Goal: Task Accomplishment & Management: Use online tool/utility

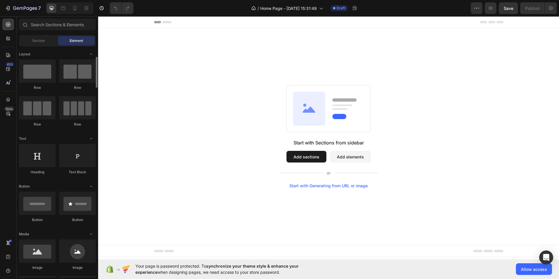
scroll to position [80, 0]
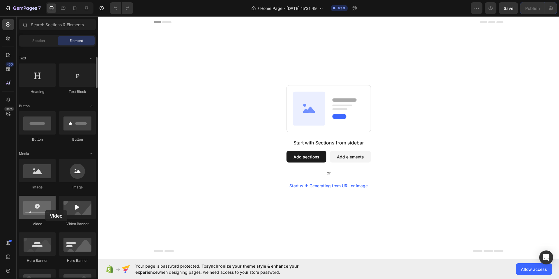
click at [45, 210] on div at bounding box center [37, 207] width 37 height 23
click at [308, 157] on button "Add sections" at bounding box center [306, 157] width 40 height 12
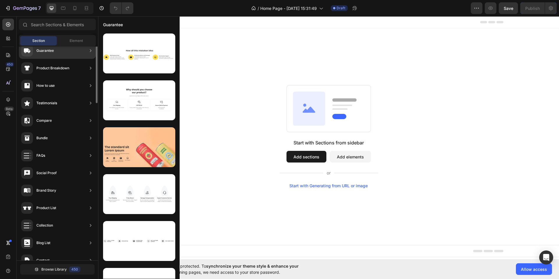
scroll to position [0, 0]
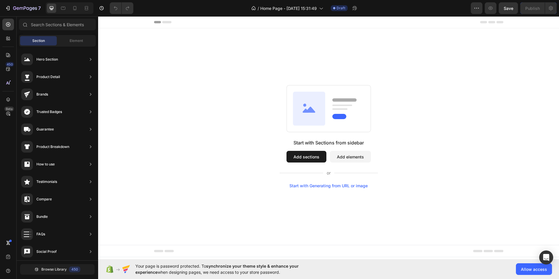
click at [309, 159] on button "Add sections" at bounding box center [306, 157] width 40 height 12
click at [312, 124] on icon at bounding box center [309, 109] width 32 height 34
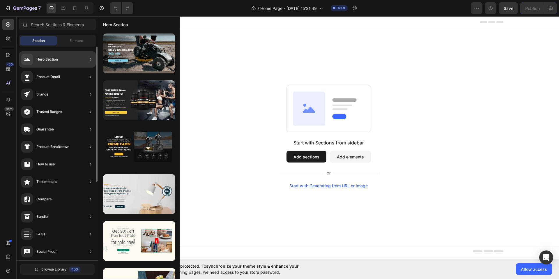
click at [58, 65] on div "Hero Section" at bounding box center [39, 60] width 37 height 12
click at [91, 61] on icon at bounding box center [91, 59] width 6 height 6
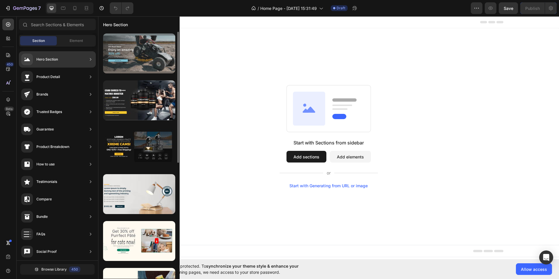
click at [148, 56] on div at bounding box center [139, 53] width 72 height 40
click at [141, 52] on div at bounding box center [139, 53] width 72 height 40
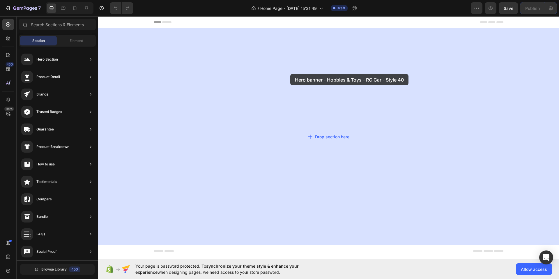
drag, startPoint x: 239, startPoint y: 69, endPoint x: 287, endPoint y: 74, distance: 48.6
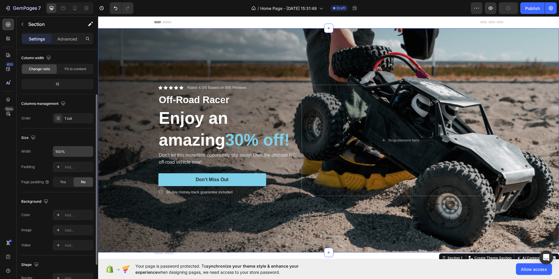
scroll to position [109, 0]
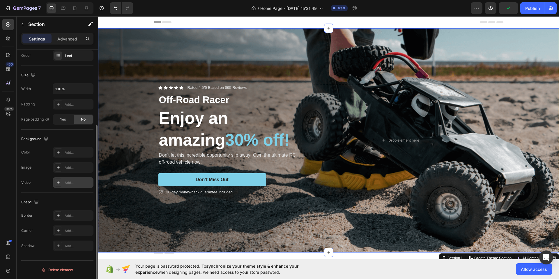
click at [65, 182] on div "Add..." at bounding box center [78, 182] width 27 height 5
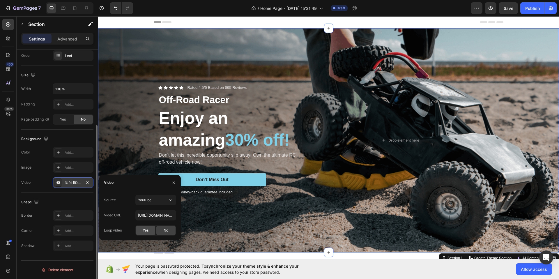
click at [148, 230] on span "Yes" at bounding box center [146, 230] width 6 height 5
click at [154, 214] on input "[URL][DOMAIN_NAME]" at bounding box center [155, 215] width 41 height 10
click at [161, 202] on div "Youtube" at bounding box center [153, 199] width 30 height 5
click at [157, 211] on div "Video hosting" at bounding box center [150, 214] width 48 height 11
click at [161, 200] on div "Video hosting" at bounding box center [153, 199] width 30 height 5
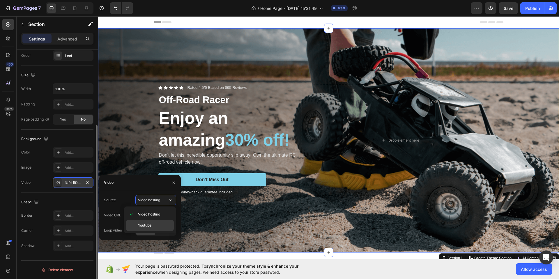
click at [155, 225] on p "Youtube" at bounding box center [154, 225] width 33 height 5
click at [153, 213] on input "[URL][DOMAIN_NAME]" at bounding box center [155, 215] width 41 height 10
click at [159, 215] on input "[URL][DOMAIN_NAME]" at bounding box center [155, 215] width 41 height 10
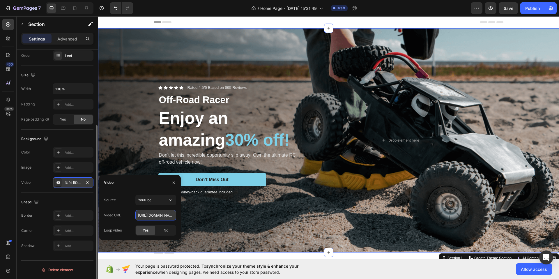
click at [159, 215] on input "[URL][DOMAIN_NAME]" at bounding box center [155, 215] width 41 height 10
paste input "[DOMAIN_NAME][URL]"
type input "[URL][DOMAIN_NAME]"
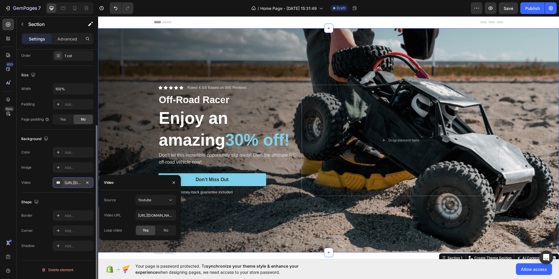
click at [150, 228] on div "Yes" at bounding box center [145, 230] width 19 height 9
click at [142, 184] on div "Video" at bounding box center [139, 182] width 81 height 15
click at [175, 182] on icon "button" at bounding box center [173, 182] width 5 height 5
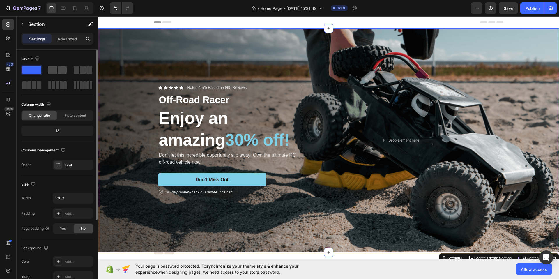
click at [72, 65] on div at bounding box center [82, 70] width 21 height 10
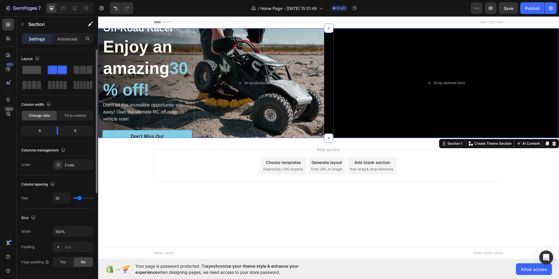
click at [30, 70] on span at bounding box center [31, 70] width 19 height 8
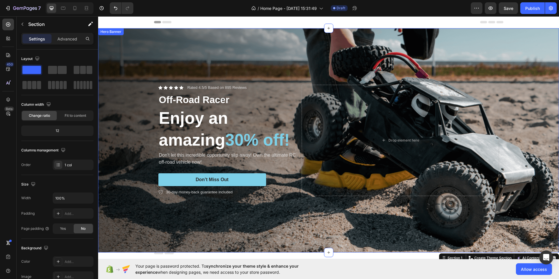
click at [138, 64] on div "Background Image" at bounding box center [328, 140] width 461 height 224
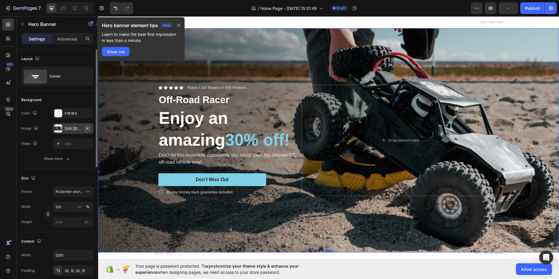
click at [86, 127] on icon "button" at bounding box center [87, 128] width 5 height 5
type input "Auto"
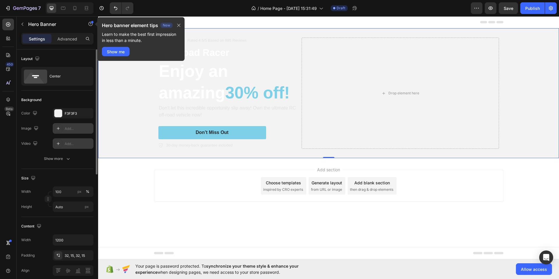
click at [70, 144] on div "Add..." at bounding box center [78, 143] width 27 height 5
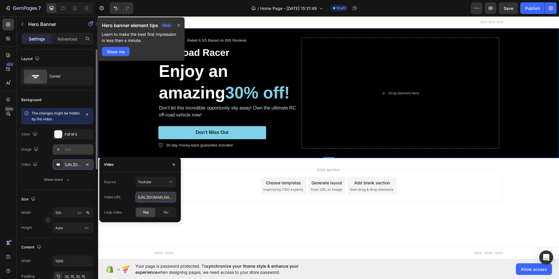
click at [157, 194] on input "[URL][DOMAIN_NAME]" at bounding box center [155, 197] width 41 height 10
paste input "[DOMAIN_NAME][URL]"
type input "[URL][DOMAIN_NAME]"
click at [174, 165] on icon "button" at bounding box center [174, 164] width 2 height 2
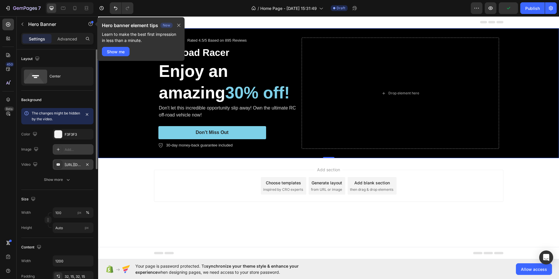
scroll to position [0, 0]
click at [181, 113] on p "Don't let this incredible opportunity slip away! Own the ultimate RC off-road v…" at bounding box center [229, 111] width 140 height 14
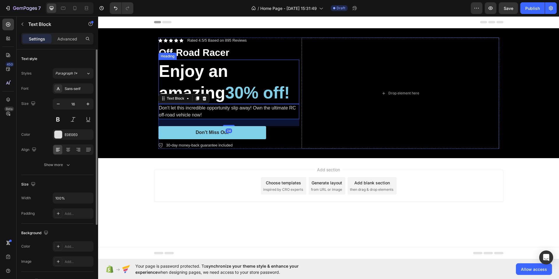
click at [238, 65] on h2 "Enjoy an amazing 30% off!" at bounding box center [228, 82] width 141 height 44
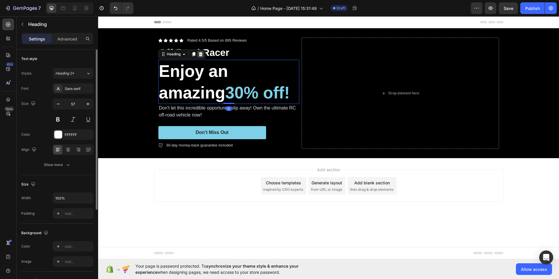
click at [201, 53] on icon at bounding box center [200, 54] width 4 height 4
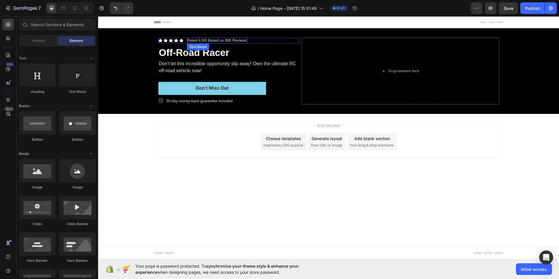
click at [223, 41] on p "Rated 4.5/5 Based on 895 Reviews" at bounding box center [216, 40] width 59 height 5
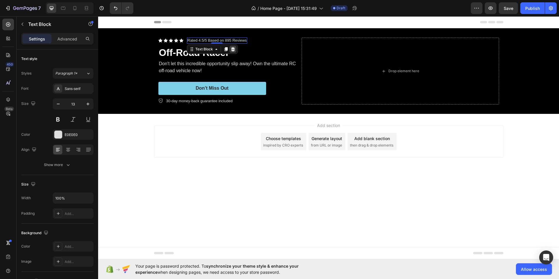
click at [232, 48] on icon at bounding box center [233, 49] width 4 height 4
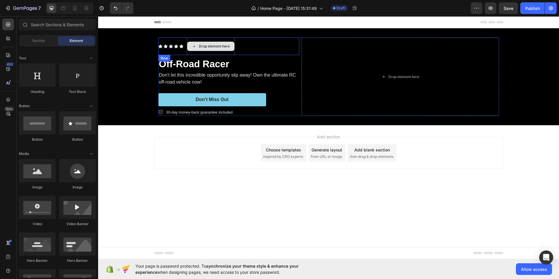
click at [230, 52] on div "Drop element here" at bounding box center [211, 46] width 48 height 17
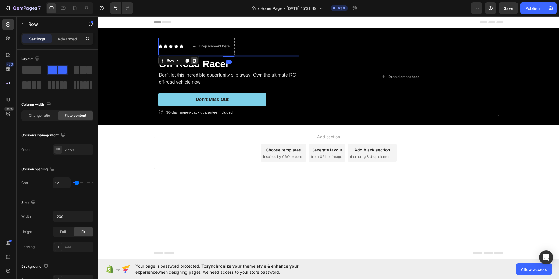
click at [195, 61] on icon at bounding box center [194, 60] width 4 height 4
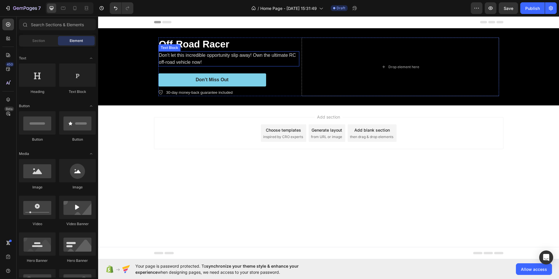
click at [233, 62] on p "Don't let this incredible opportunity slip away! Own the ultimate RC off-road v…" at bounding box center [229, 59] width 140 height 14
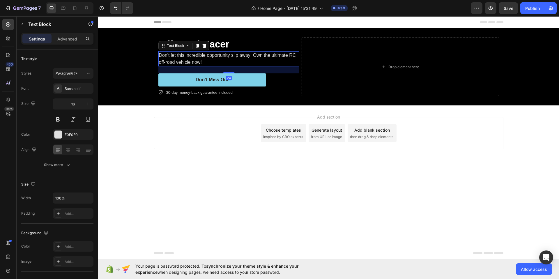
click at [201, 46] on div at bounding box center [204, 45] width 7 height 7
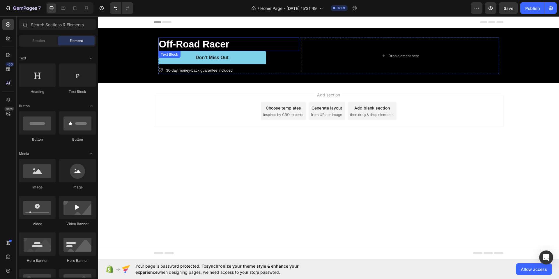
click at [285, 38] on div "Off-Road Racer" at bounding box center [228, 45] width 141 height 14
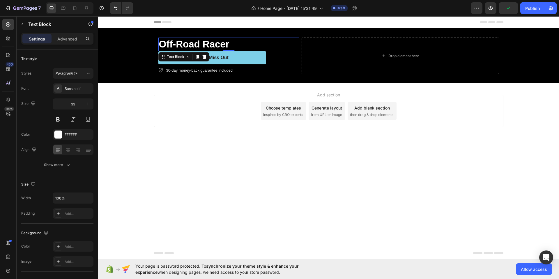
click at [283, 40] on p "Off-Road Racer" at bounding box center [229, 44] width 140 height 13
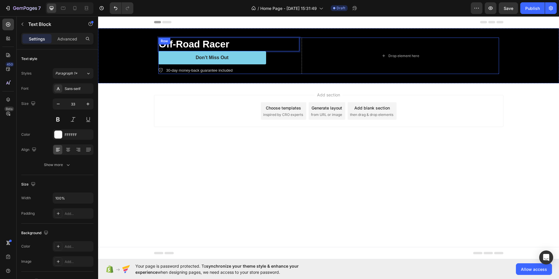
click at [280, 68] on div "30-day money-back guarantee included" at bounding box center [228, 71] width 141 height 8
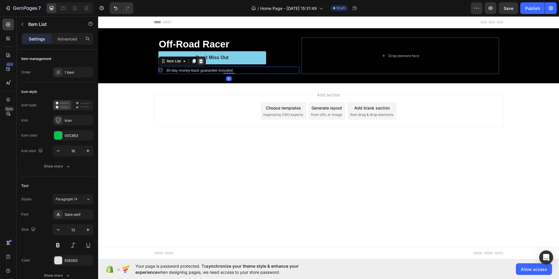
click at [202, 62] on icon at bounding box center [201, 61] width 4 height 4
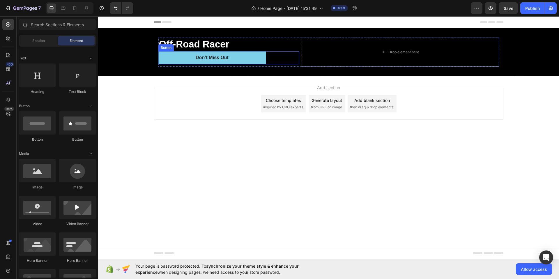
click at [279, 61] on div "Don’t Miss Out Button" at bounding box center [228, 57] width 141 height 13
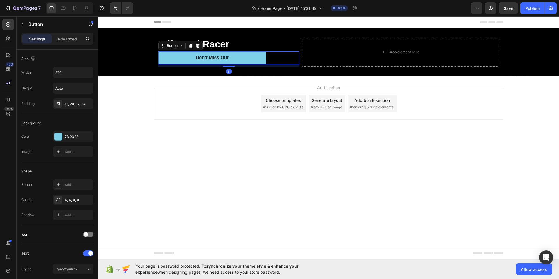
click at [201, 48] on div "Button" at bounding box center [180, 45] width 44 height 9
click at [199, 47] on icon at bounding box center [198, 46] width 4 height 4
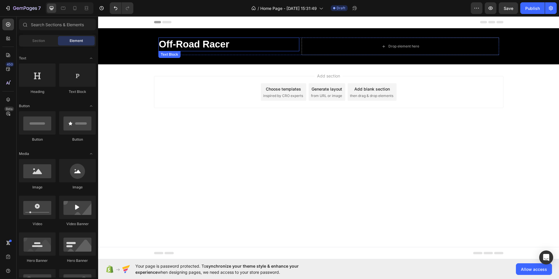
click at [201, 42] on p "Off-Road Racer" at bounding box center [229, 44] width 140 height 13
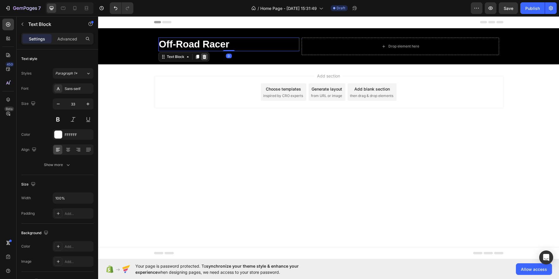
click at [203, 56] on icon at bounding box center [204, 57] width 4 height 4
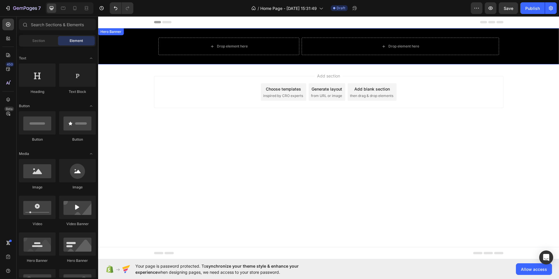
click at [237, 63] on div "Drop element here Drop element here Row" at bounding box center [328, 46] width 349 height 36
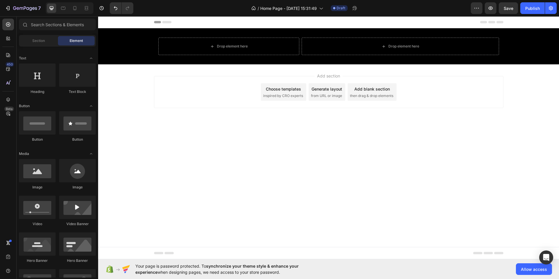
drag, startPoint x: 238, startPoint y: 65, endPoint x: 238, endPoint y: 75, distance: 10.2
click at [237, 75] on div "Add section Choose templates inspired by CRO experts Generate layout from URL o…" at bounding box center [328, 100] width 461 height 72
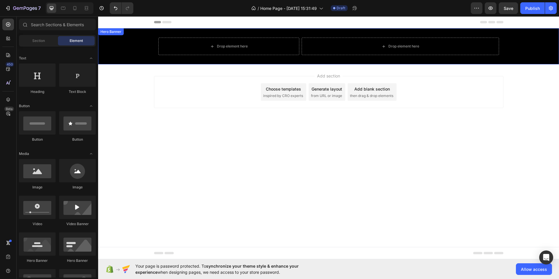
click at [307, 59] on div "Drop element here Drop element here Row" at bounding box center [328, 46] width 349 height 36
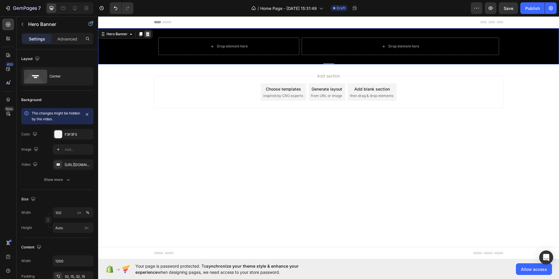
click at [149, 35] on icon at bounding box center [147, 34] width 5 height 5
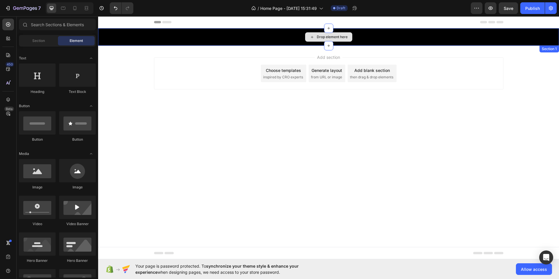
click at [371, 38] on div "Drop element here" at bounding box center [328, 36] width 461 height 17
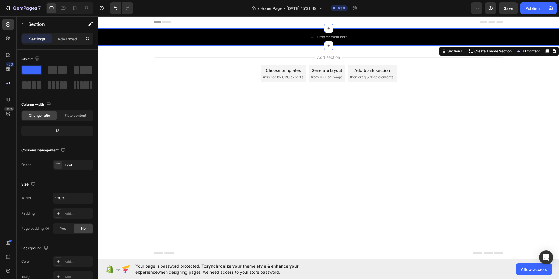
click at [558, 52] on div "Section 1 You can create reusable sections Create Theme Section AI Content Writ…" at bounding box center [499, 51] width 120 height 9
click at [555, 51] on icon at bounding box center [554, 51] width 4 height 4
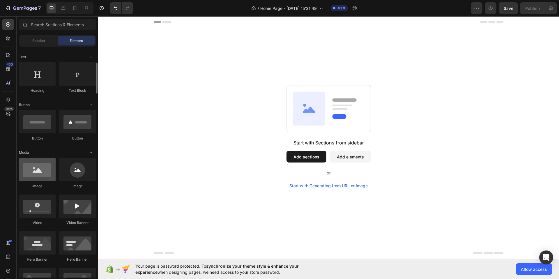
scroll to position [86, 0]
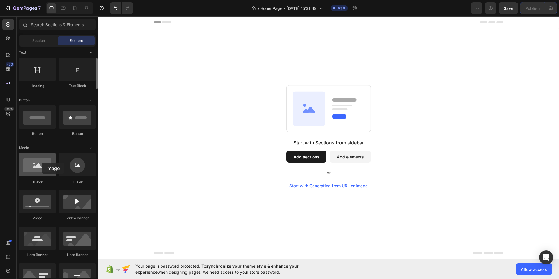
click at [42, 162] on div at bounding box center [37, 164] width 37 height 23
click at [48, 210] on div at bounding box center [37, 201] width 37 height 23
click at [47, 207] on div at bounding box center [37, 201] width 37 height 23
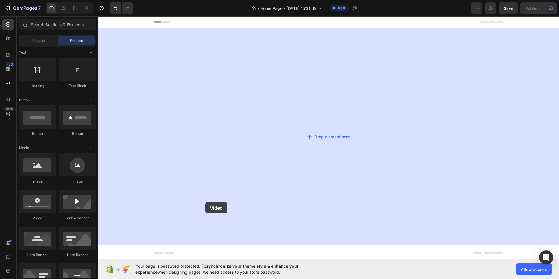
drag, startPoint x: 145, startPoint y: 223, endPoint x: 205, endPoint y: 202, distance: 64.0
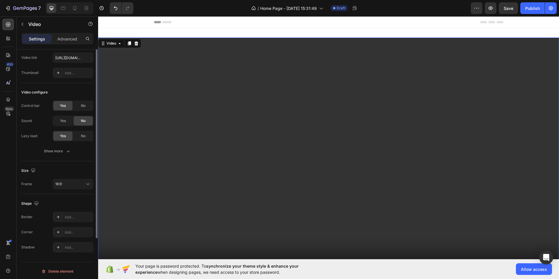
scroll to position [0, 0]
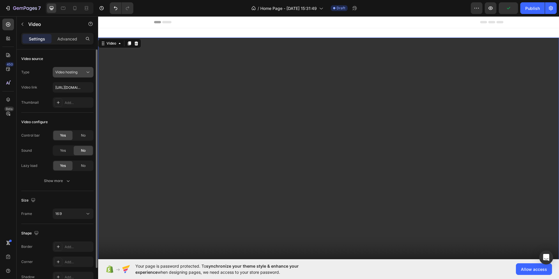
click at [80, 72] on div "Video hosting" at bounding box center [70, 72] width 30 height 5
click at [36, 61] on div "Video source" at bounding box center [32, 58] width 22 height 5
click at [80, 70] on div "Video hosting" at bounding box center [70, 72] width 30 height 5
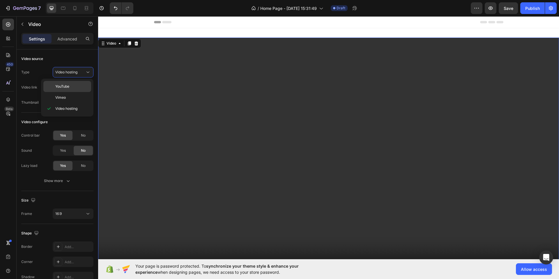
click at [70, 84] on p "YouTube" at bounding box center [71, 86] width 33 height 5
type input "[URL][DOMAIN_NAME]"
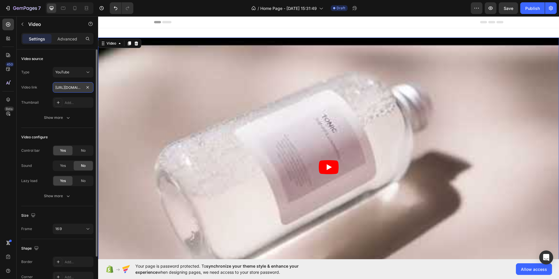
click at [74, 89] on input "[URL][DOMAIN_NAME]" at bounding box center [73, 87] width 41 height 10
click at [91, 88] on input "[URL][DOMAIN_NAME]" at bounding box center [73, 87] width 41 height 10
paste input "[URL][DOMAIN_NAME]"
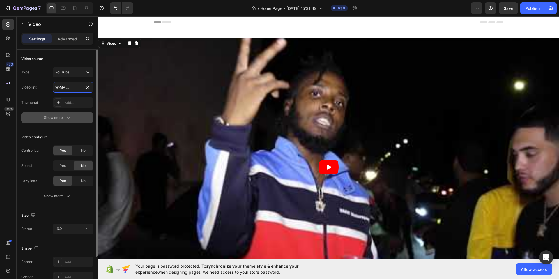
type input "[URL][DOMAIN_NAME]"
click at [65, 121] on button "Show more" at bounding box center [57, 117] width 72 height 10
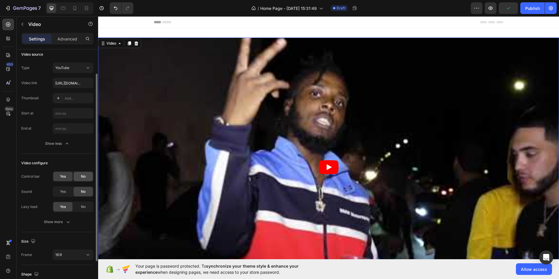
scroll to position [16, 0]
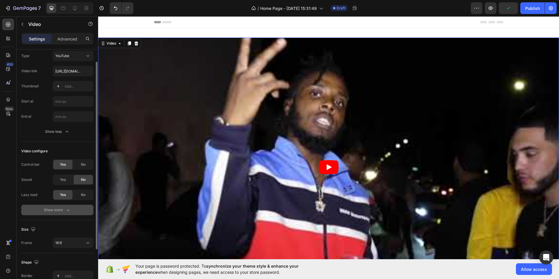
click at [63, 208] on div "Show more" at bounding box center [57, 210] width 27 height 6
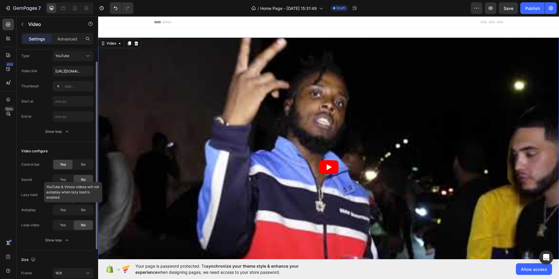
click at [59, 209] on div at bounding box center [73, 210] width 41 height 10
click at [82, 195] on span "No" at bounding box center [83, 194] width 5 height 5
click at [66, 208] on div "Yes" at bounding box center [62, 209] width 19 height 9
click at [65, 220] on div "Yes No" at bounding box center [73, 225] width 41 height 10
click at [65, 223] on span "Yes" at bounding box center [63, 224] width 6 height 5
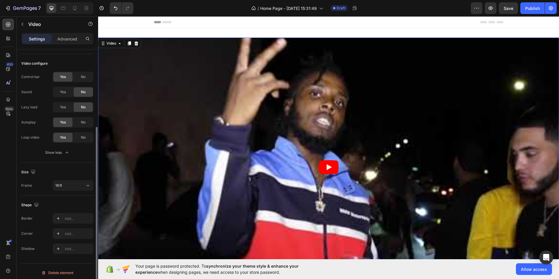
scroll to position [107, 0]
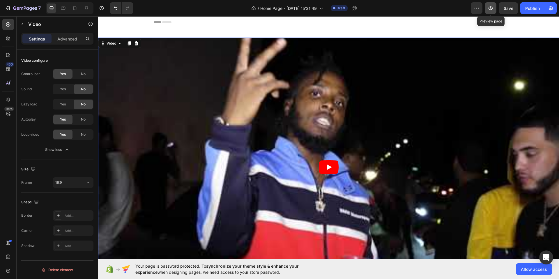
click at [491, 9] on icon "button" at bounding box center [490, 8] width 6 height 6
click at [88, 184] on icon at bounding box center [88, 183] width 6 height 6
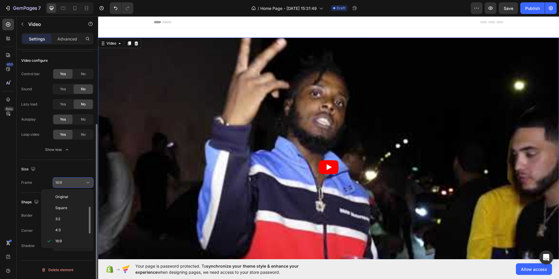
scroll to position [10, 0]
click at [68, 222] on div "4:3" at bounding box center [65, 219] width 45 height 11
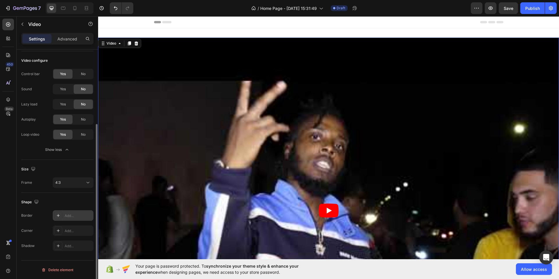
click at [72, 215] on div "Add..." at bounding box center [78, 215] width 27 height 5
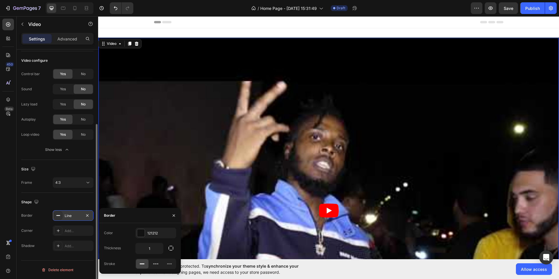
click at [77, 201] on div "Shape" at bounding box center [57, 201] width 72 height 9
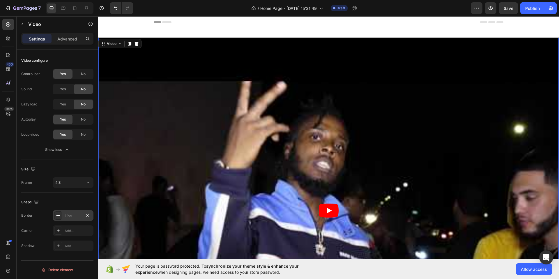
click at [56, 217] on icon at bounding box center [58, 215] width 5 height 5
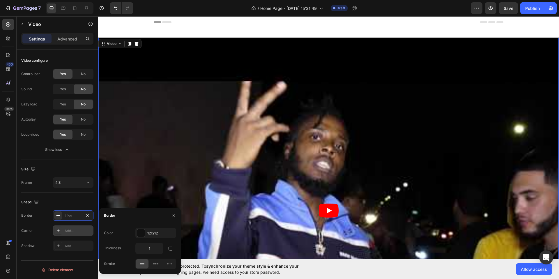
click at [75, 231] on div "Add..." at bounding box center [78, 230] width 27 height 5
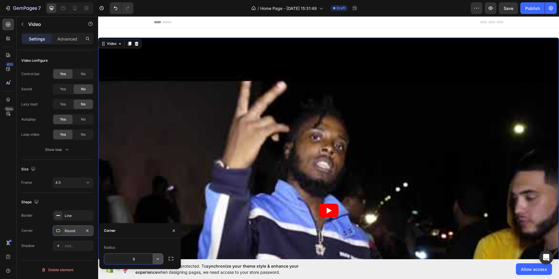
click at [158, 258] on icon "button" at bounding box center [158, 259] width 6 height 6
click at [151, 246] on div "Pill" at bounding box center [137, 242] width 48 height 11
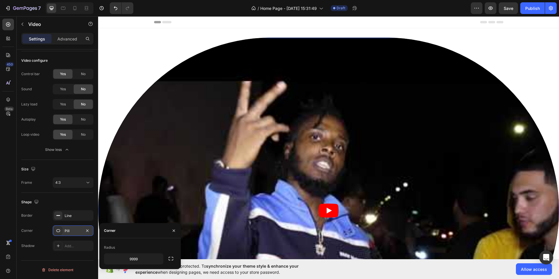
click at [135, 243] on div "Radius" at bounding box center [140, 247] width 72 height 9
drag, startPoint x: 139, startPoint y: 259, endPoint x: 135, endPoint y: 251, distance: 8.6
click at [139, 259] on input "9999" at bounding box center [133, 258] width 59 height 10
click at [128, 243] on div "Radius" at bounding box center [140, 247] width 72 height 9
click at [109, 246] on div "Radius" at bounding box center [109, 247] width 11 height 5
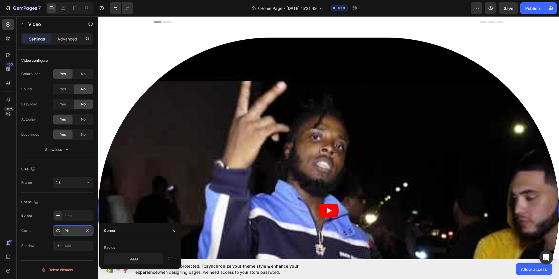
click at [64, 227] on div "Pill" at bounding box center [73, 230] width 41 height 10
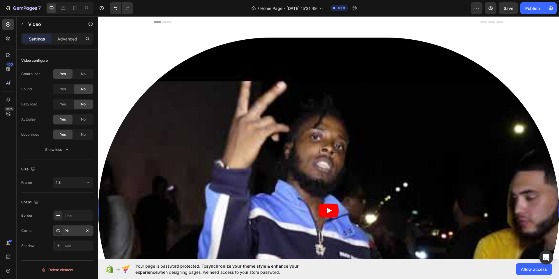
click at [66, 230] on div "Pill" at bounding box center [73, 230] width 17 height 5
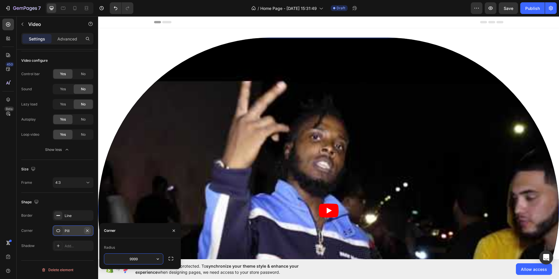
click at [88, 230] on icon "button" at bounding box center [87, 230] width 5 height 5
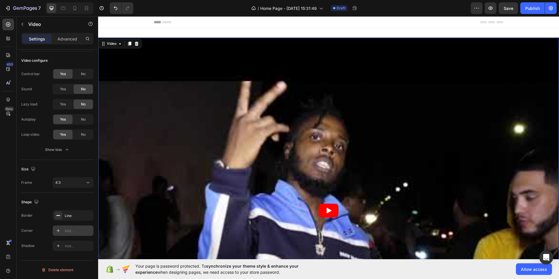
click at [88, 230] on div "Add..." at bounding box center [78, 230] width 27 height 5
type input "8"
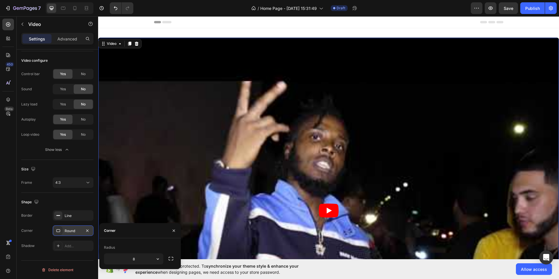
click at [77, 230] on div "Round" at bounding box center [73, 230] width 17 height 5
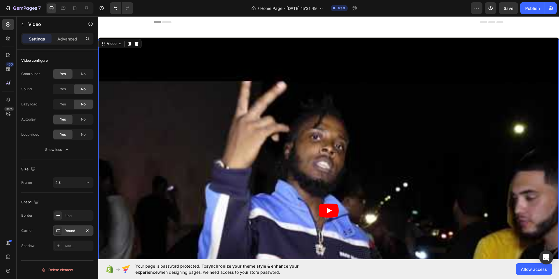
click at [55, 231] on div at bounding box center [58, 230] width 8 height 8
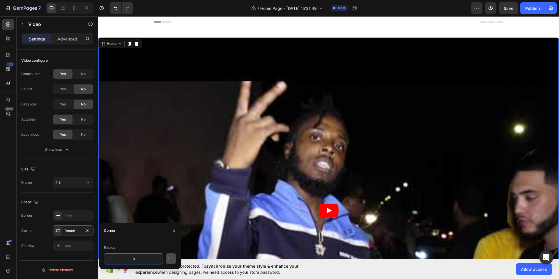
click at [173, 261] on icon "button" at bounding box center [171, 259] width 6 height 6
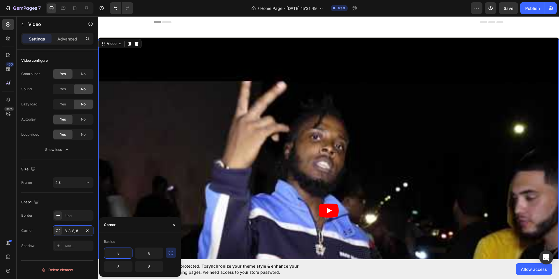
click at [125, 254] on input "8" at bounding box center [118, 253] width 28 height 10
click at [173, 226] on icon "button" at bounding box center [173, 224] width 5 height 5
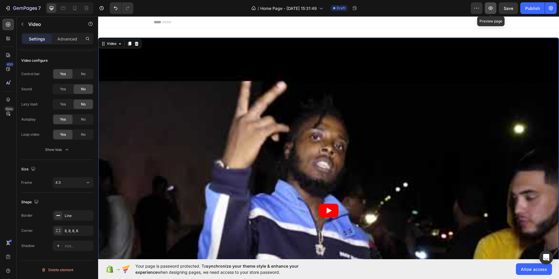
click at [492, 10] on icon "button" at bounding box center [490, 8] width 6 height 6
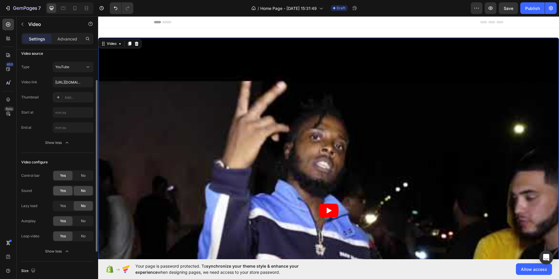
scroll to position [48, 0]
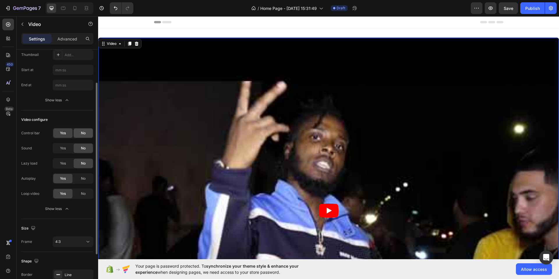
click at [84, 134] on span "No" at bounding box center [83, 132] width 5 height 5
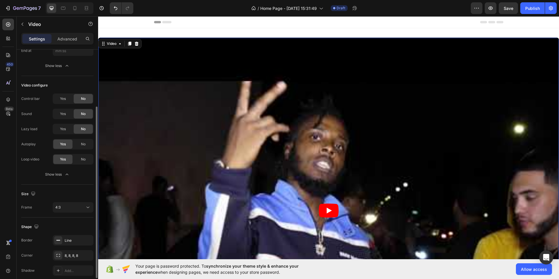
scroll to position [107, 0]
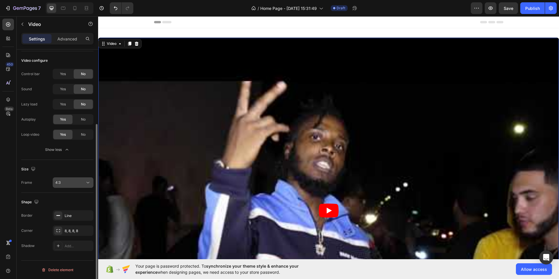
click at [83, 182] on div "4:3" at bounding box center [70, 182] width 30 height 5
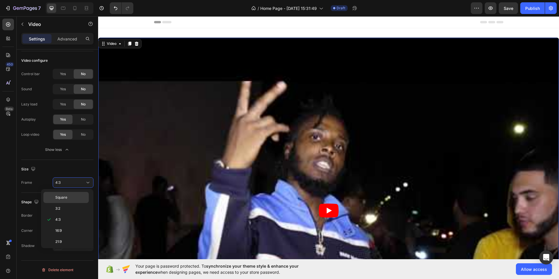
click at [72, 198] on p "Square" at bounding box center [70, 197] width 31 height 5
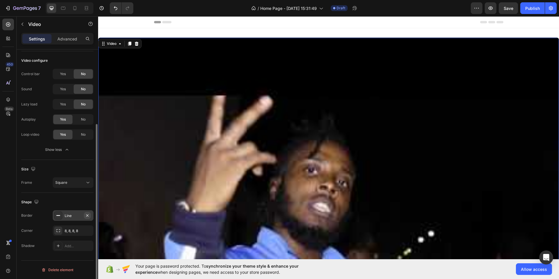
click at [84, 217] on button "button" at bounding box center [87, 215] width 7 height 7
click at [76, 184] on div "Square" at bounding box center [70, 182] width 30 height 5
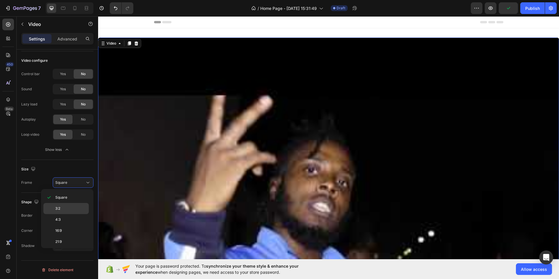
click at [72, 208] on p "3:2" at bounding box center [70, 208] width 31 height 5
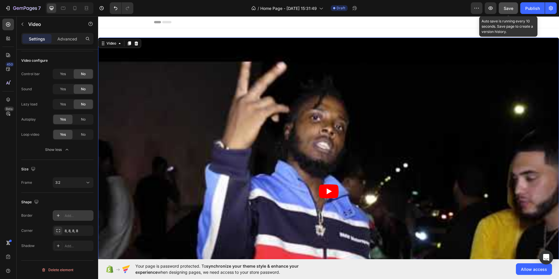
click at [506, 6] on span "Save" at bounding box center [508, 8] width 10 height 5
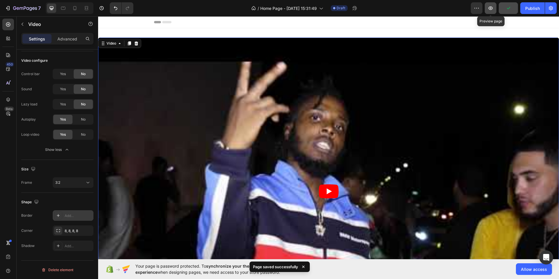
click at [492, 9] on icon "button" at bounding box center [490, 8] width 6 height 6
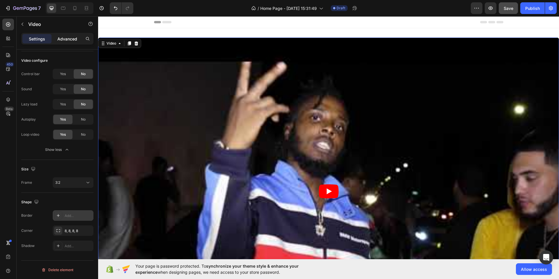
click at [70, 41] on p "Advanced" at bounding box center [67, 39] width 20 height 6
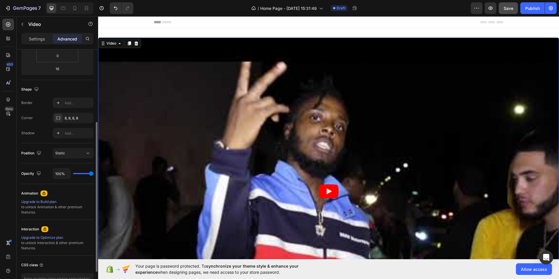
scroll to position [120, 0]
click at [79, 154] on div "Static" at bounding box center [70, 151] width 30 height 5
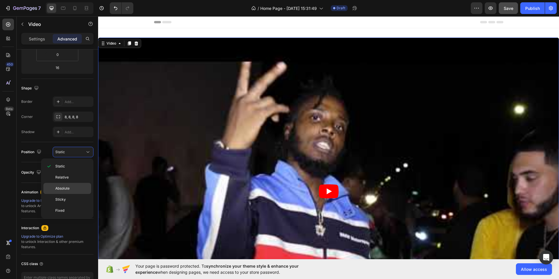
click at [73, 190] on p "Absolute" at bounding box center [71, 188] width 33 height 5
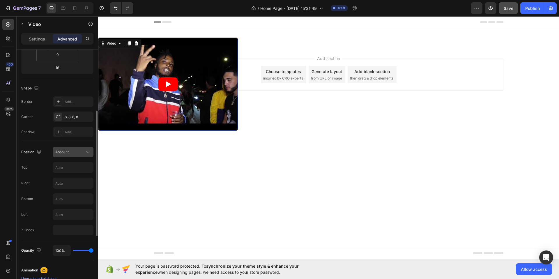
click at [85, 152] on icon at bounding box center [88, 152] width 6 height 6
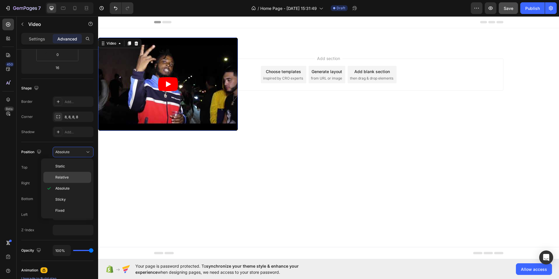
click at [81, 174] on div "Relative" at bounding box center [67, 177] width 48 height 11
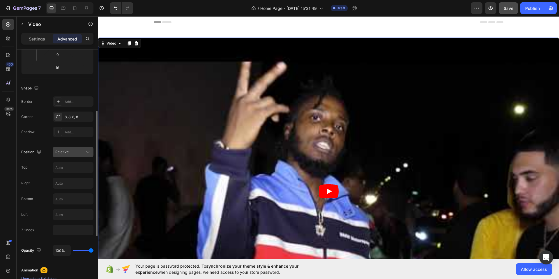
click at [79, 153] on div "Relative" at bounding box center [70, 151] width 30 height 5
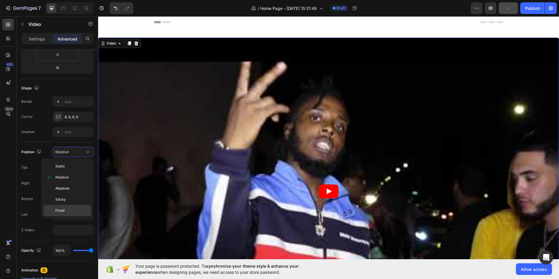
click at [77, 212] on p "Fixed" at bounding box center [71, 210] width 33 height 5
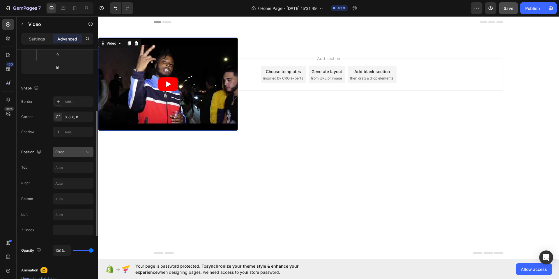
click at [76, 149] on div "Fixed" at bounding box center [70, 151] width 30 height 5
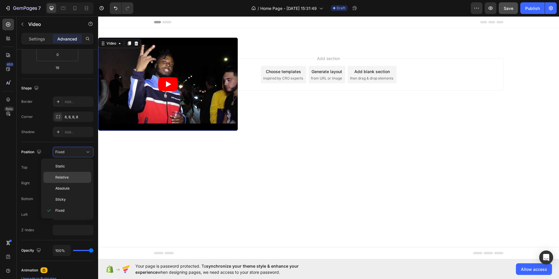
click at [71, 183] on div "Relative" at bounding box center [67, 188] width 48 height 11
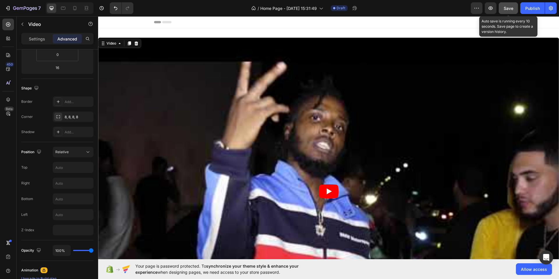
click at [512, 10] on span "Save" at bounding box center [508, 8] width 10 height 5
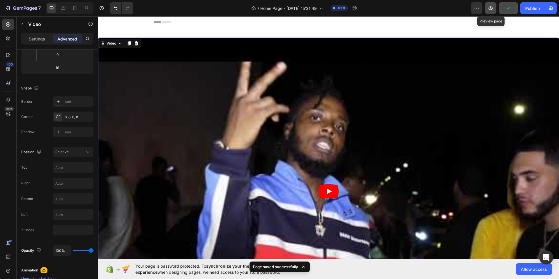
click at [493, 10] on icon "button" at bounding box center [490, 8] width 6 height 6
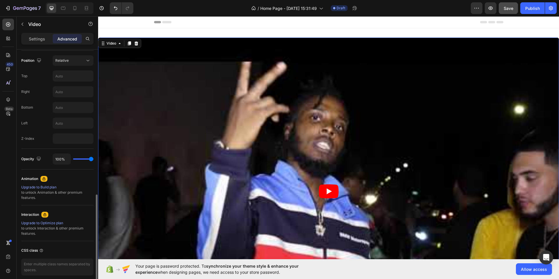
scroll to position [236, 0]
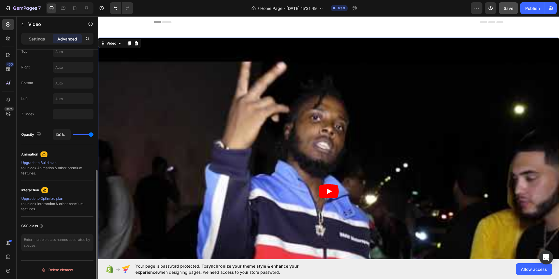
type input "98%"
type input "98"
type input "95%"
type input "95"
type input "87%"
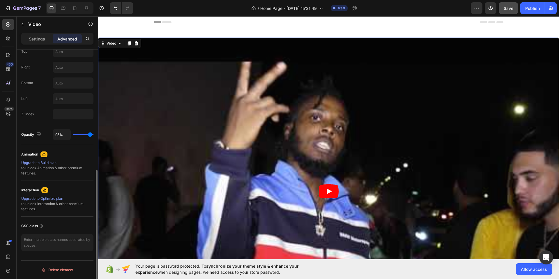
type input "87"
type input "59%"
type input "59"
type input "52%"
type input "52"
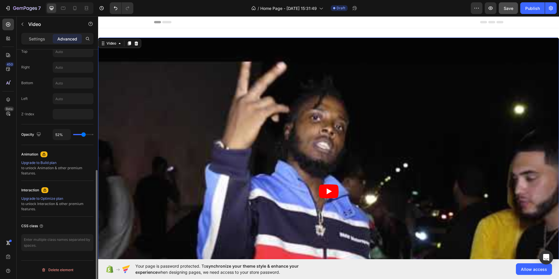
type input "47%"
type input "47"
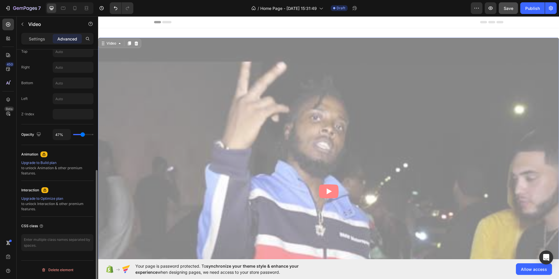
type input "44%"
type input "44"
type input "42%"
type input "42"
type input "39%"
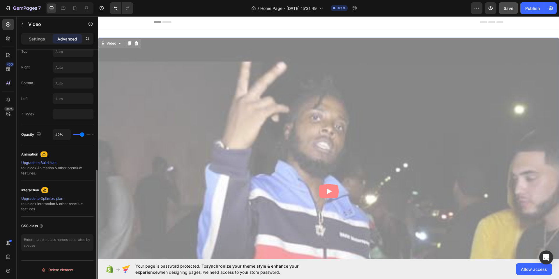
type input "39"
type input "37%"
type input "37"
type input "36%"
type input "36"
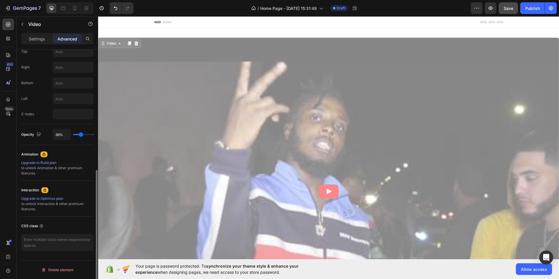
type input "35%"
type input "35"
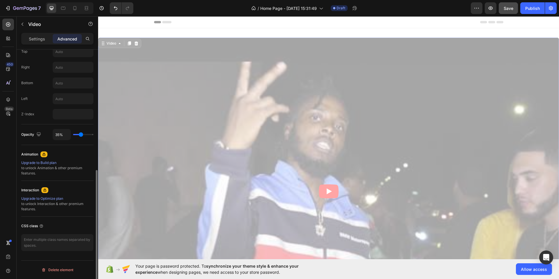
type input "34%"
type input "34"
type input "33%"
type input "33"
type input "31%"
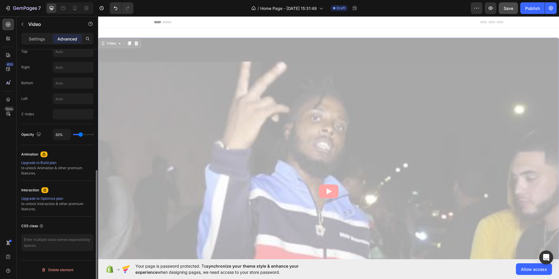
type input "31"
type input "29%"
type input "29"
type input "23%"
type input "23"
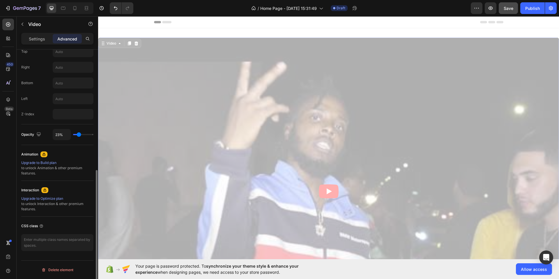
type input "30%"
type input "30"
type input "49%"
type input "49"
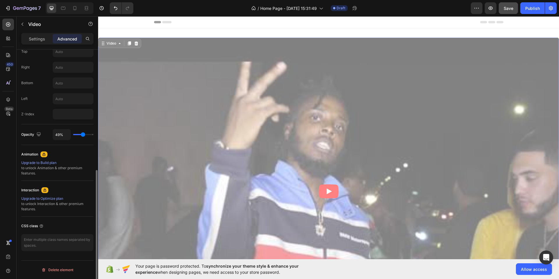
type input "100%"
type input "100"
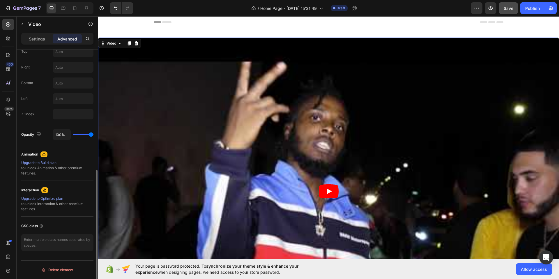
drag, startPoint x: 91, startPoint y: 134, endPoint x: 100, endPoint y: 137, distance: 9.1
click at [93, 135] on input "range" at bounding box center [83, 134] width 20 height 1
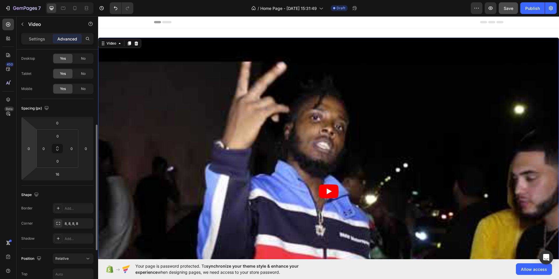
scroll to position [0, 0]
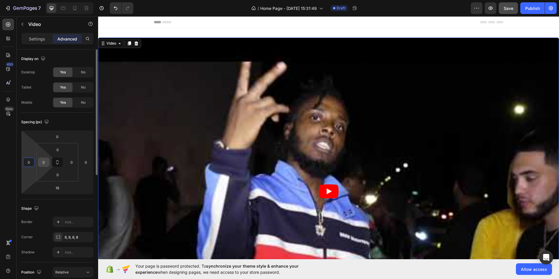
drag, startPoint x: 31, startPoint y: 165, endPoint x: 43, endPoint y: 165, distance: 12.5
click at [43, 165] on div "0 0 16 0 0 0 0 0" at bounding box center [57, 162] width 72 height 64
drag, startPoint x: 91, startPoint y: 163, endPoint x: 63, endPoint y: 164, distance: 28.6
click at [63, 164] on div "0 0 16 0 0 0 0 0" at bounding box center [57, 162] width 72 height 64
click at [71, 161] on input "0" at bounding box center [71, 162] width 9 height 9
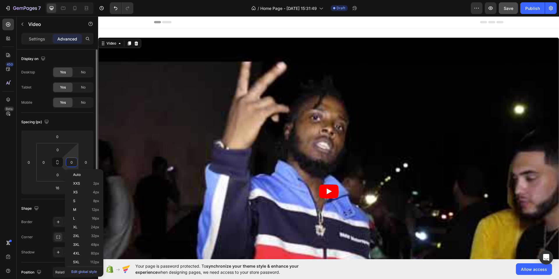
click at [74, 123] on div "Spacing (px)" at bounding box center [57, 121] width 72 height 9
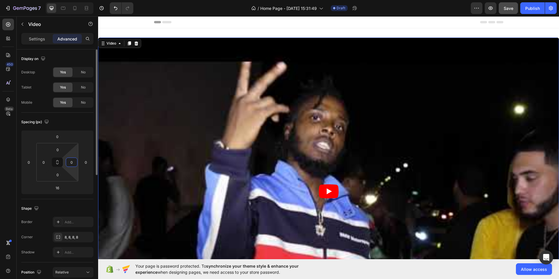
click at [70, 163] on input "0" at bounding box center [71, 162] width 9 height 9
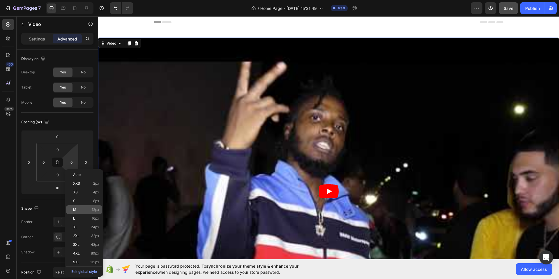
click at [76, 210] on span "M" at bounding box center [74, 209] width 3 height 4
type input "12"
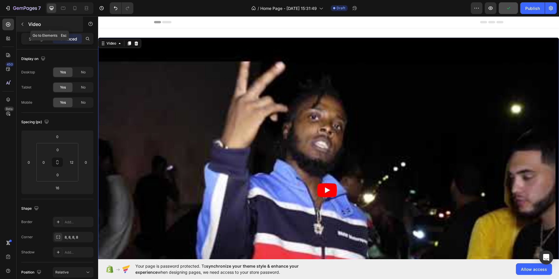
click at [18, 23] on button "button" at bounding box center [22, 23] width 9 height 9
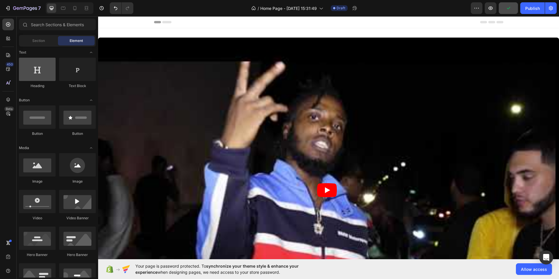
scroll to position [85, 0]
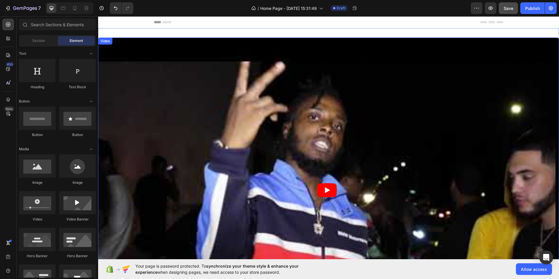
click at [327, 188] on icon "Play" at bounding box center [327, 190] width 5 height 6
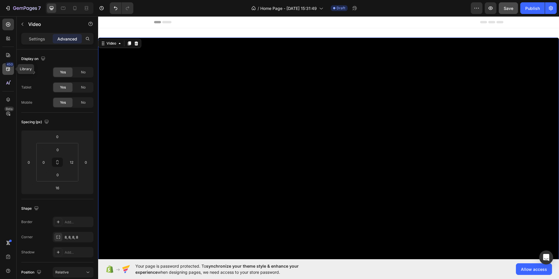
click at [8, 71] on icon at bounding box center [8, 69] width 6 height 6
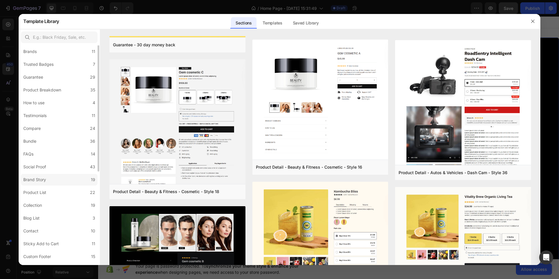
scroll to position [0, 0]
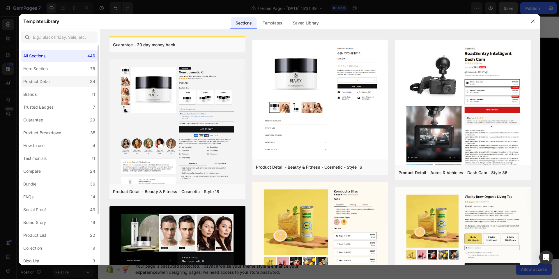
click at [50, 85] on div "Product Detail" at bounding box center [36, 81] width 27 height 7
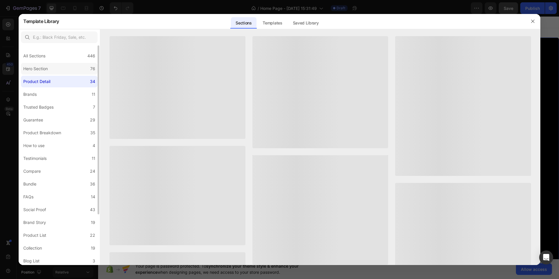
click at [50, 73] on label "Hero Section 76" at bounding box center [59, 69] width 77 height 12
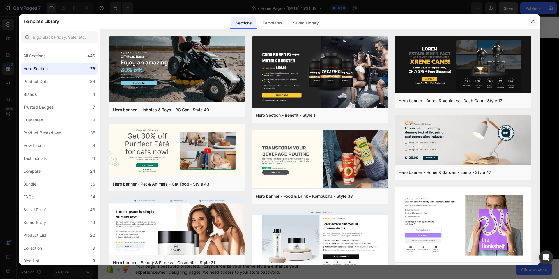
click at [534, 22] on icon "button" at bounding box center [532, 21] width 5 height 5
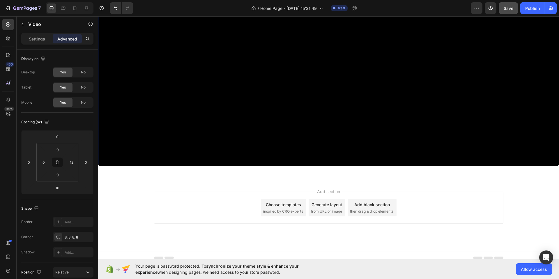
scroll to position [180, 0]
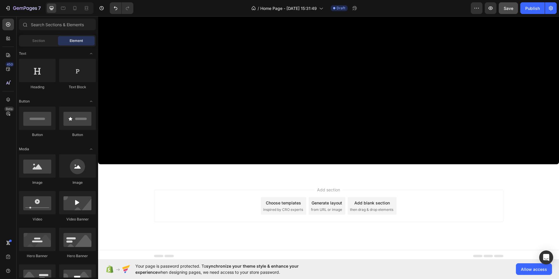
click at [285, 207] on span "inspired by CRO experts" at bounding box center [283, 209] width 40 height 5
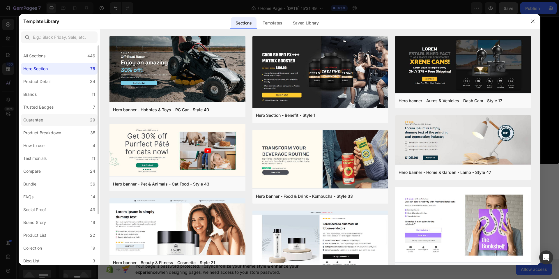
click at [48, 121] on label "Guarantee 29" at bounding box center [59, 120] width 77 height 12
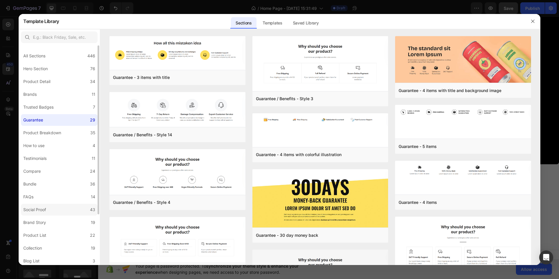
click at [58, 206] on label "Social Proof 43" at bounding box center [59, 210] width 77 height 12
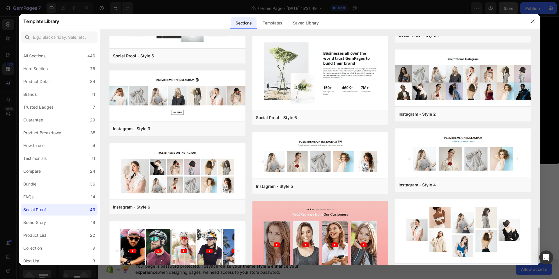
scroll to position [260, 0]
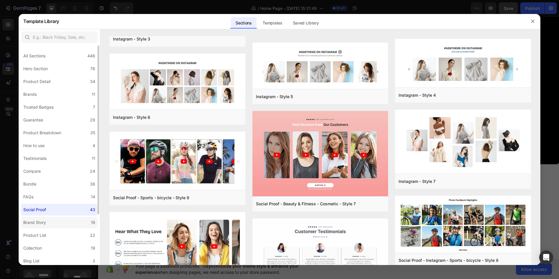
click at [58, 222] on label "Brand Story 19" at bounding box center [59, 223] width 77 height 12
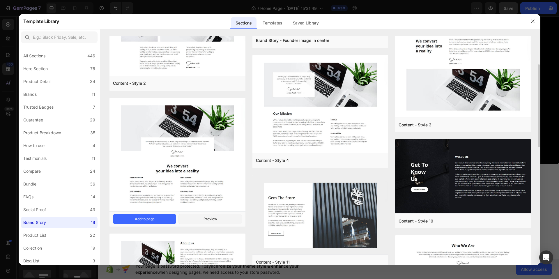
scroll to position [107, 0]
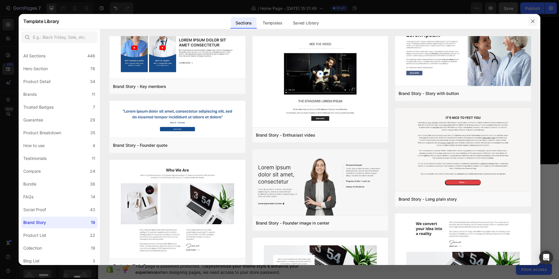
click at [534, 20] on icon "button" at bounding box center [532, 21] width 5 height 5
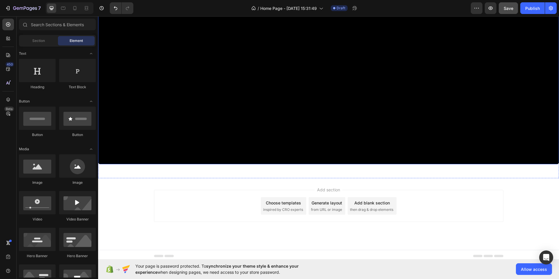
scroll to position [0, 0]
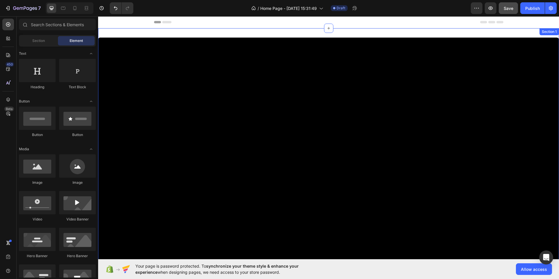
click at [454, 34] on div "Video Section 1" at bounding box center [328, 193] width 461 height 330
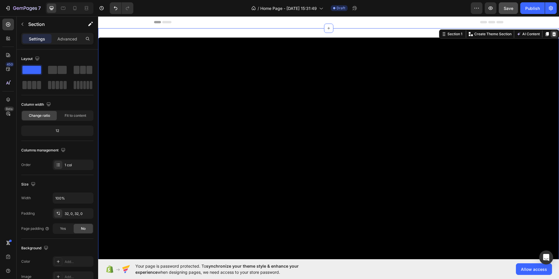
click at [551, 32] on icon at bounding box center [553, 34] width 5 height 5
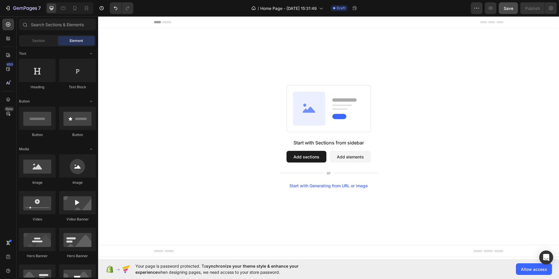
click at [314, 157] on button "Add sections" at bounding box center [306, 157] width 40 height 12
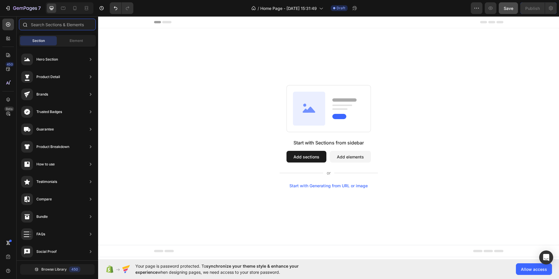
click at [68, 27] on input "text" at bounding box center [57, 25] width 77 height 12
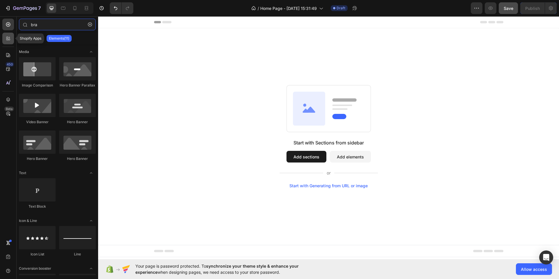
type input "bra"
click at [8, 42] on div at bounding box center [8, 39] width 12 height 12
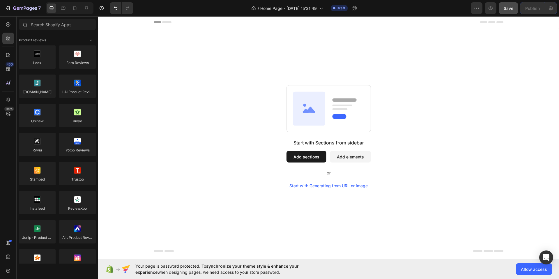
click at [350, 158] on button "Add elements" at bounding box center [350, 157] width 41 height 12
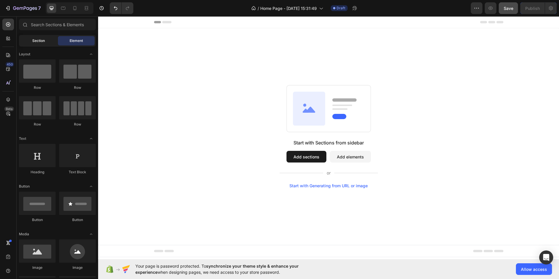
click at [36, 38] on span "Section" at bounding box center [38, 40] width 13 height 5
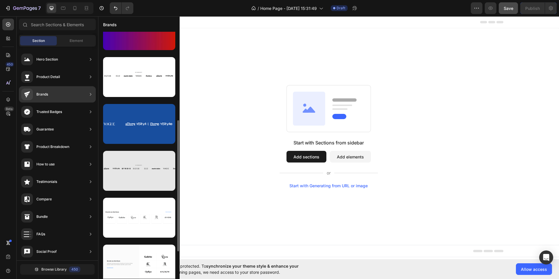
scroll to position [218, 0]
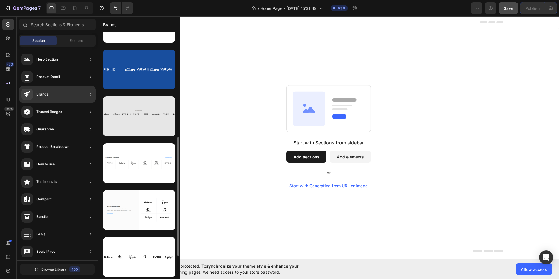
click at [134, 121] on div at bounding box center [139, 116] width 72 height 40
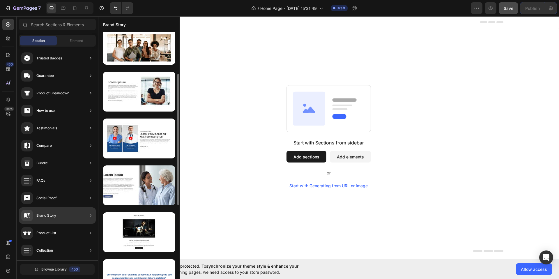
scroll to position [90, 0]
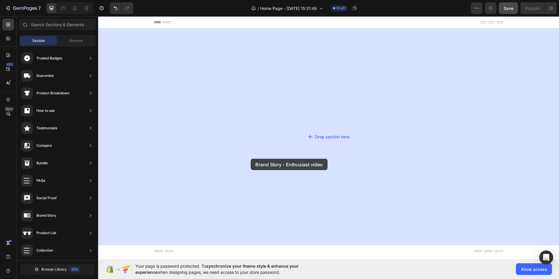
drag, startPoint x: 223, startPoint y: 208, endPoint x: 251, endPoint y: 159, distance: 56.4
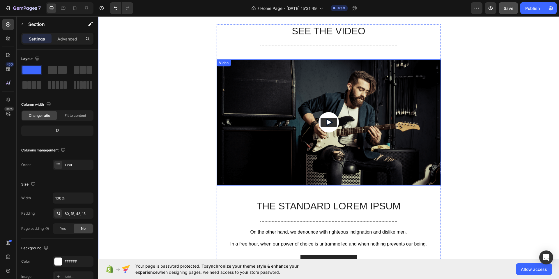
scroll to position [0, 0]
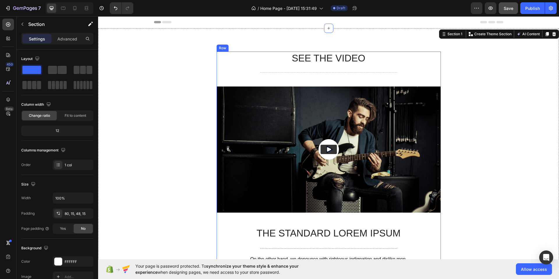
click at [322, 63] on h2 "SEE THE VIDEO" at bounding box center [329, 59] width 224 height 14
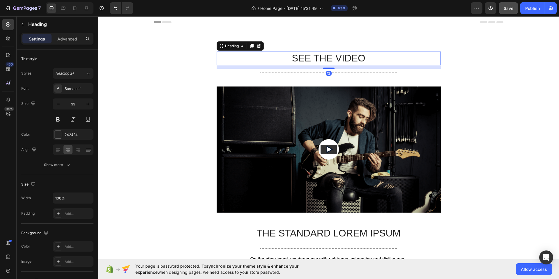
click at [319, 61] on h2 "SEE THE VIDEO" at bounding box center [329, 59] width 224 height 14
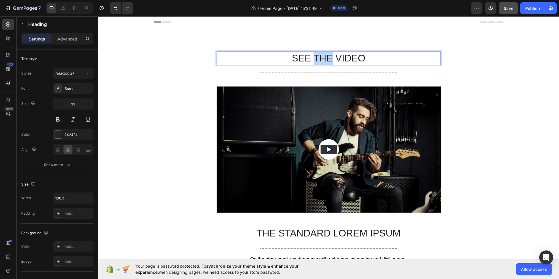
click at [319, 60] on p "SEE THE VIDEO" at bounding box center [328, 58] width 223 height 13
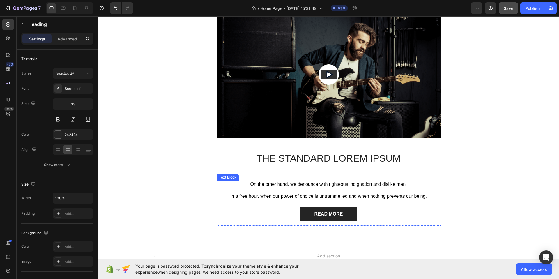
scroll to position [84, 0]
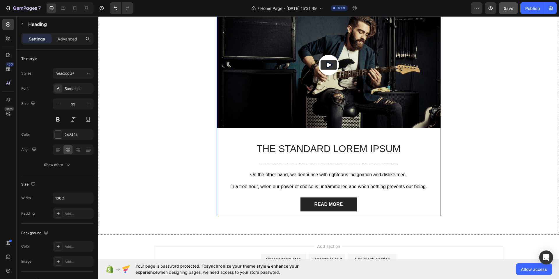
click at [323, 148] on p "The standard Lorem Ipsum" at bounding box center [328, 149] width 223 height 13
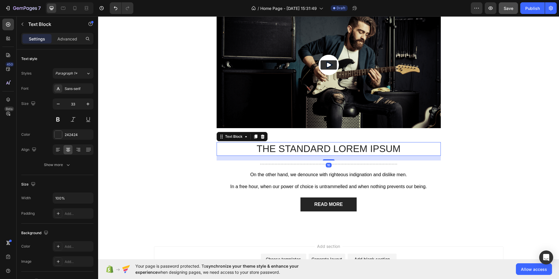
click at [323, 148] on p "The standard Lorem Ipsum" at bounding box center [328, 149] width 223 height 13
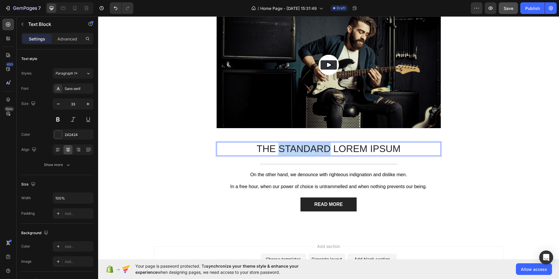
click at [323, 148] on p "The standard Lorem Ipsum" at bounding box center [328, 149] width 223 height 13
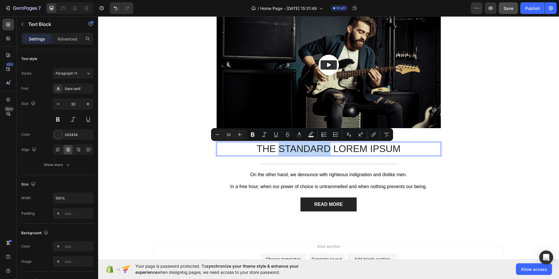
click at [323, 148] on p "The standard Lorem Ipsum" at bounding box center [328, 149] width 223 height 13
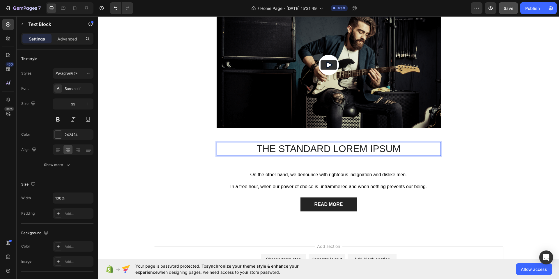
click at [323, 148] on p "The standard Lorem Ipsum" at bounding box center [328, 149] width 223 height 13
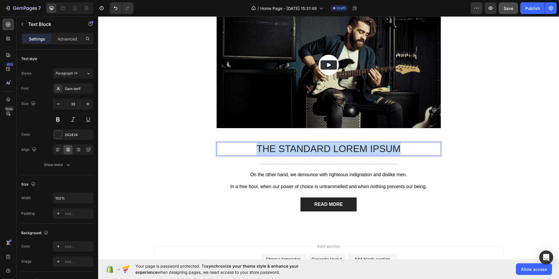
click at [323, 148] on p "The standard Lorem Ipsum" at bounding box center [328, 149] width 223 height 13
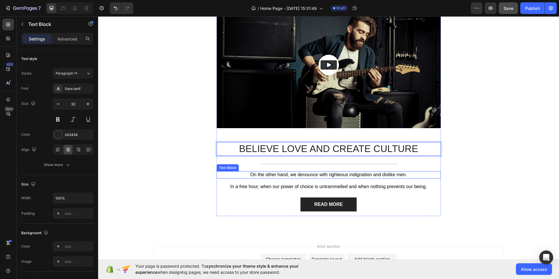
click at [313, 174] on p "On the other hand, we denounce with righteous indignation and dislike men." at bounding box center [328, 175] width 223 height 6
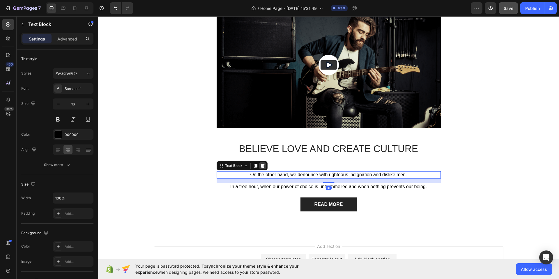
click at [260, 165] on icon at bounding box center [262, 166] width 4 height 4
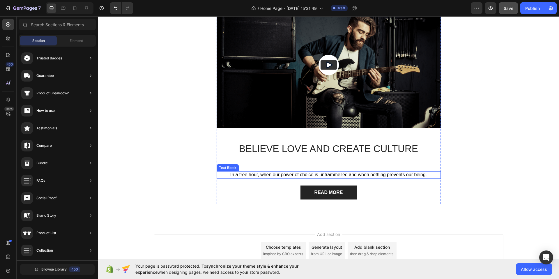
click at [270, 175] on p "In a free hour, when our power of choice is untrammelled and when nothing preve…" at bounding box center [328, 175] width 223 height 6
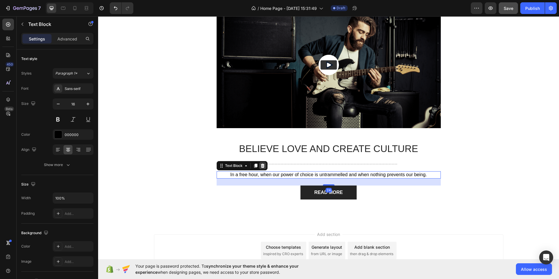
click at [261, 168] on icon at bounding box center [262, 165] width 5 height 5
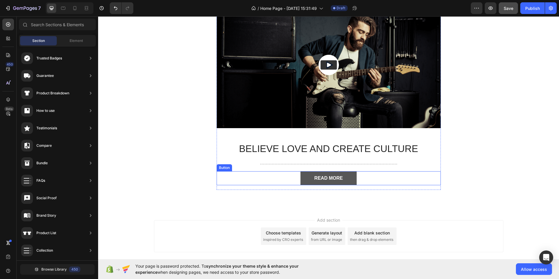
click at [300, 178] on button "READ MORE" at bounding box center [328, 178] width 56 height 14
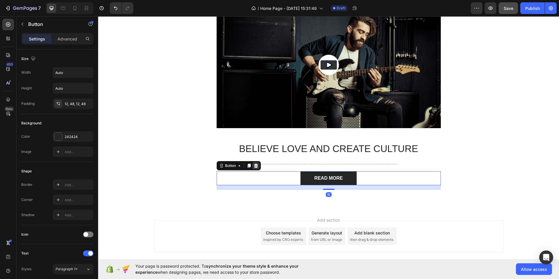
click at [254, 167] on icon at bounding box center [256, 166] width 4 height 4
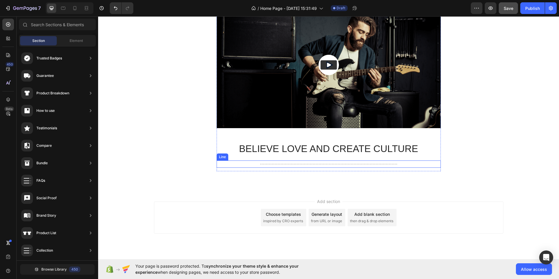
click at [262, 162] on div "Title Line" at bounding box center [329, 163] width 224 height 7
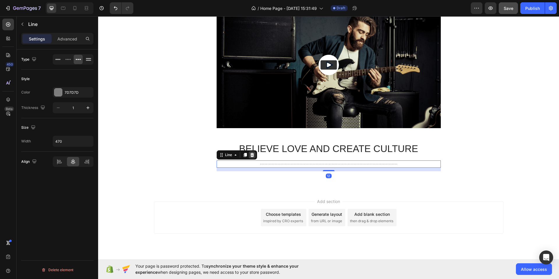
click at [250, 155] on icon at bounding box center [252, 154] width 5 height 5
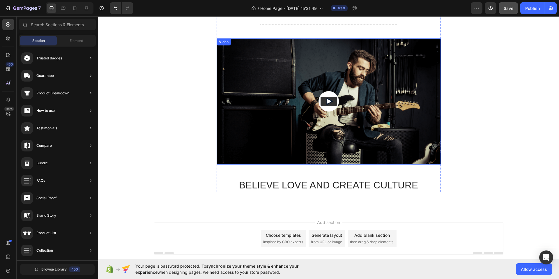
scroll to position [0, 0]
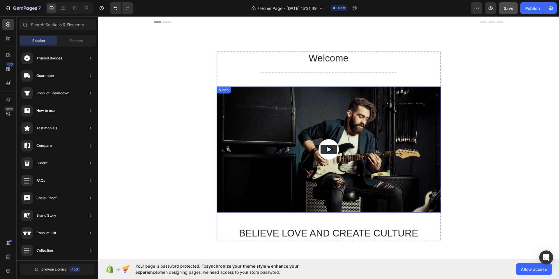
click at [263, 144] on img at bounding box center [329, 149] width 224 height 126
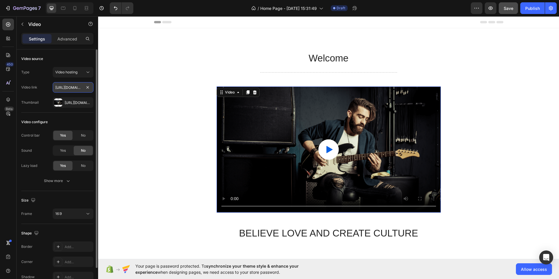
click at [84, 88] on input "[URL][DOMAIN_NAME]" at bounding box center [73, 87] width 41 height 10
click at [59, 179] on div "Show more" at bounding box center [57, 181] width 27 height 6
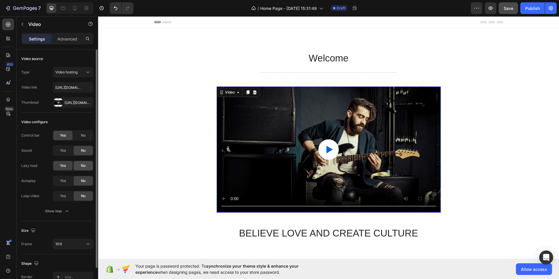
click at [77, 165] on div "No" at bounding box center [83, 165] width 19 height 9
click at [61, 198] on span "Yes" at bounding box center [63, 195] width 6 height 5
click at [64, 184] on div "Yes" at bounding box center [62, 180] width 19 height 9
click at [78, 135] on div "No" at bounding box center [83, 135] width 19 height 9
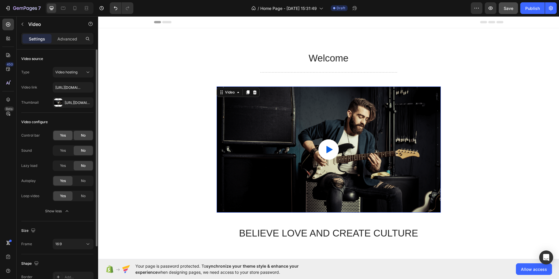
click at [66, 138] on div "Yes" at bounding box center [62, 135] width 19 height 9
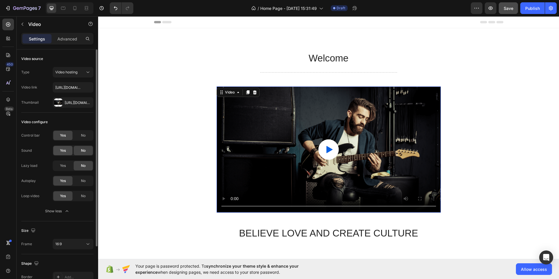
click at [70, 155] on div "Yes" at bounding box center [62, 150] width 19 height 9
click at [76, 75] on button "Video hosting" at bounding box center [73, 72] width 41 height 10
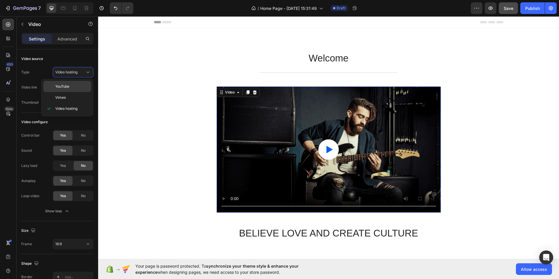
click at [70, 92] on div "YouTube" at bounding box center [67, 97] width 48 height 11
type input "[URL][DOMAIN_NAME]"
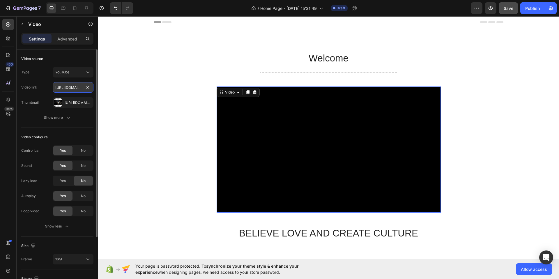
click at [70, 88] on input "[URL][DOMAIN_NAME]" at bounding box center [73, 87] width 41 height 10
paste input "[URL][DOMAIN_NAME]"
type input "[URL][DOMAIN_NAME]"
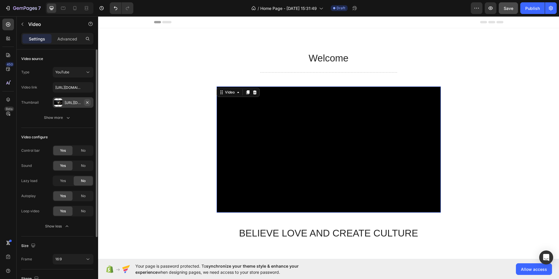
click at [88, 102] on icon "button" at bounding box center [87, 102] width 5 height 5
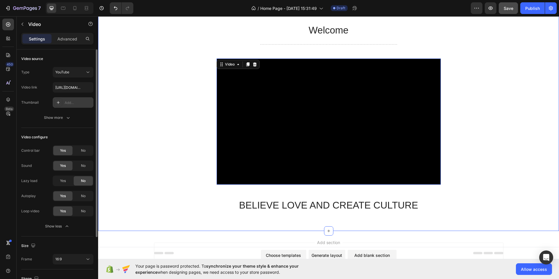
scroll to position [71, 0]
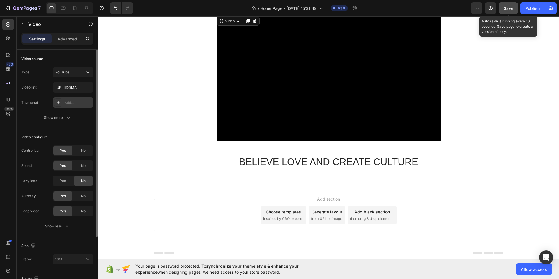
click at [510, 10] on span "Save" at bounding box center [508, 8] width 10 height 5
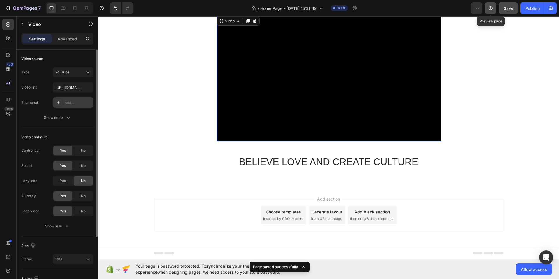
click at [489, 11] on button "button" at bounding box center [491, 8] width 12 height 12
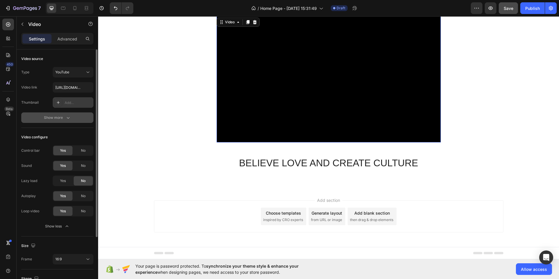
click at [56, 121] on button "Show more" at bounding box center [57, 117] width 72 height 10
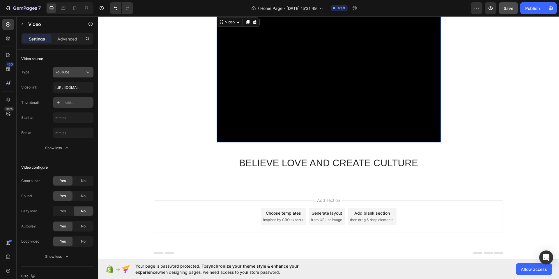
click at [88, 70] on icon at bounding box center [88, 72] width 6 height 6
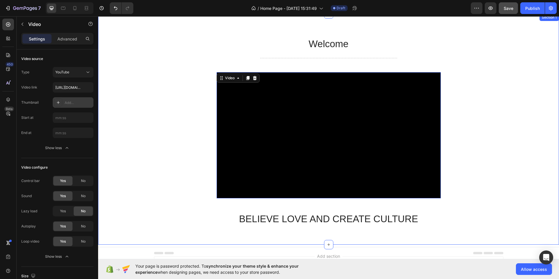
scroll to position [0, 0]
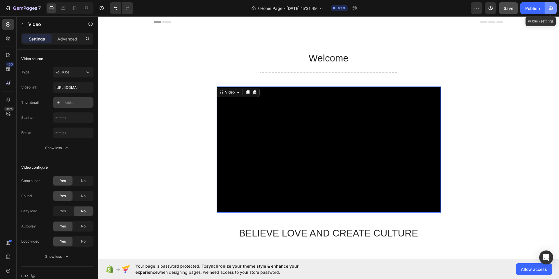
click at [545, 7] on button "button" at bounding box center [551, 8] width 12 height 12
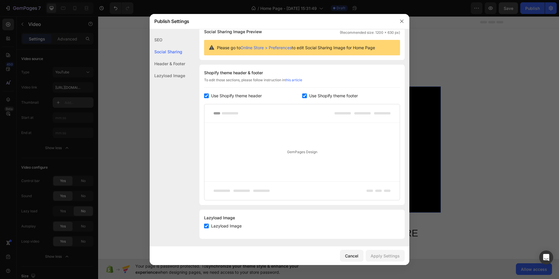
scroll to position [51, 0]
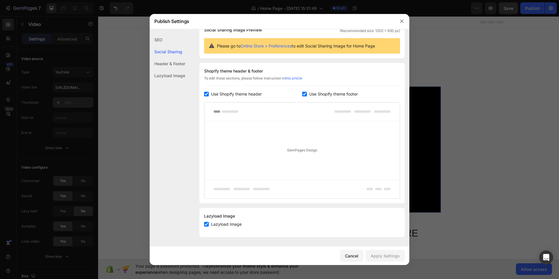
click at [207, 226] on input "checkbox" at bounding box center [206, 224] width 5 height 5
checkbox input "false"
click at [383, 258] on div "Apply Settings" at bounding box center [384, 256] width 29 height 6
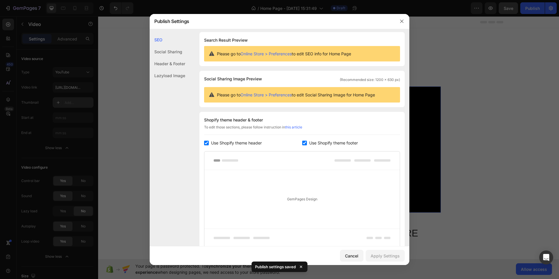
scroll to position [0, 0]
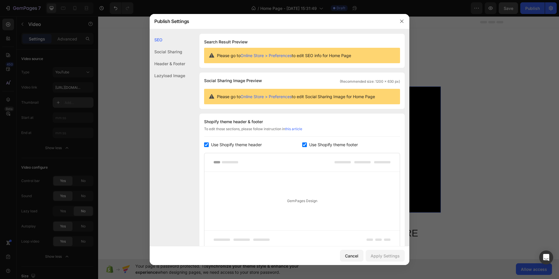
click at [171, 77] on div "Lazyload Image" at bounding box center [168, 76] width 36 height 12
drag, startPoint x: 403, startPoint y: 22, endPoint x: 302, endPoint y: 6, distance: 102.2
click at [403, 22] on icon "button" at bounding box center [401, 21] width 5 height 5
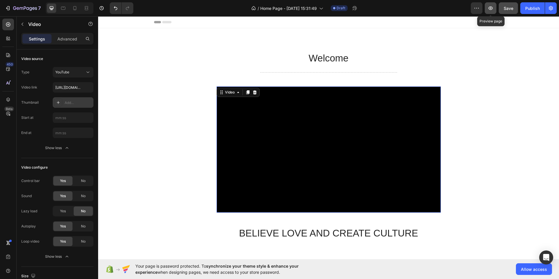
click at [494, 8] on button "button" at bounding box center [491, 8] width 12 height 12
